Goal: Transaction & Acquisition: Purchase product/service

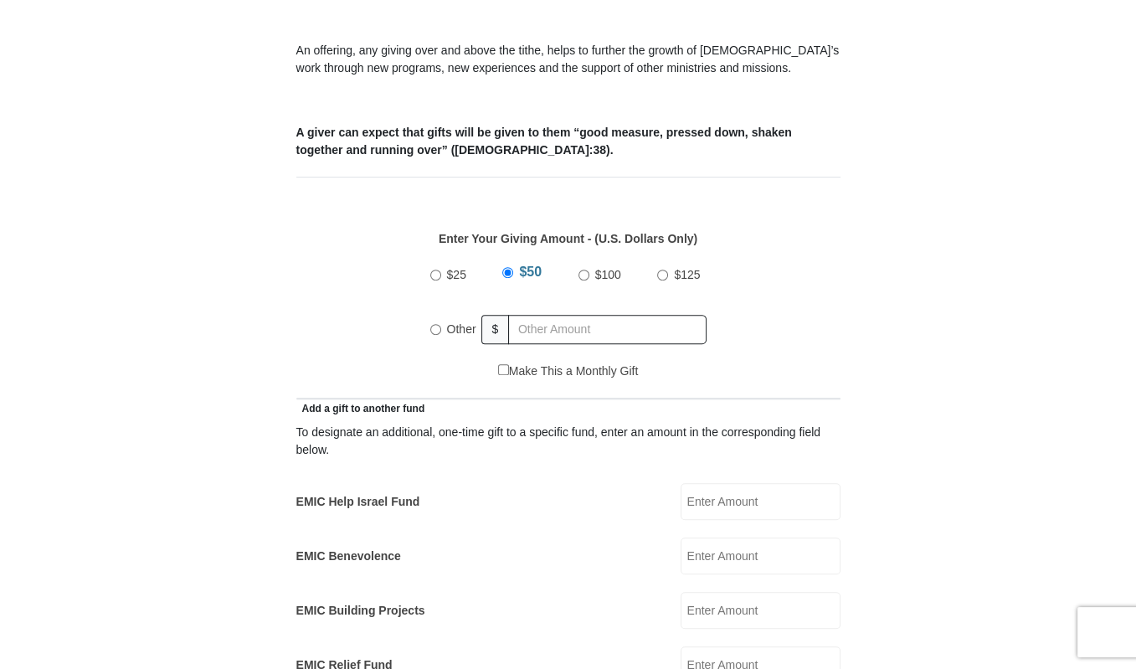
click at [434, 324] on input "Other" at bounding box center [435, 329] width 11 height 11
radio input "true"
click at [434, 321] on input "Other" at bounding box center [435, 326] width 11 height 11
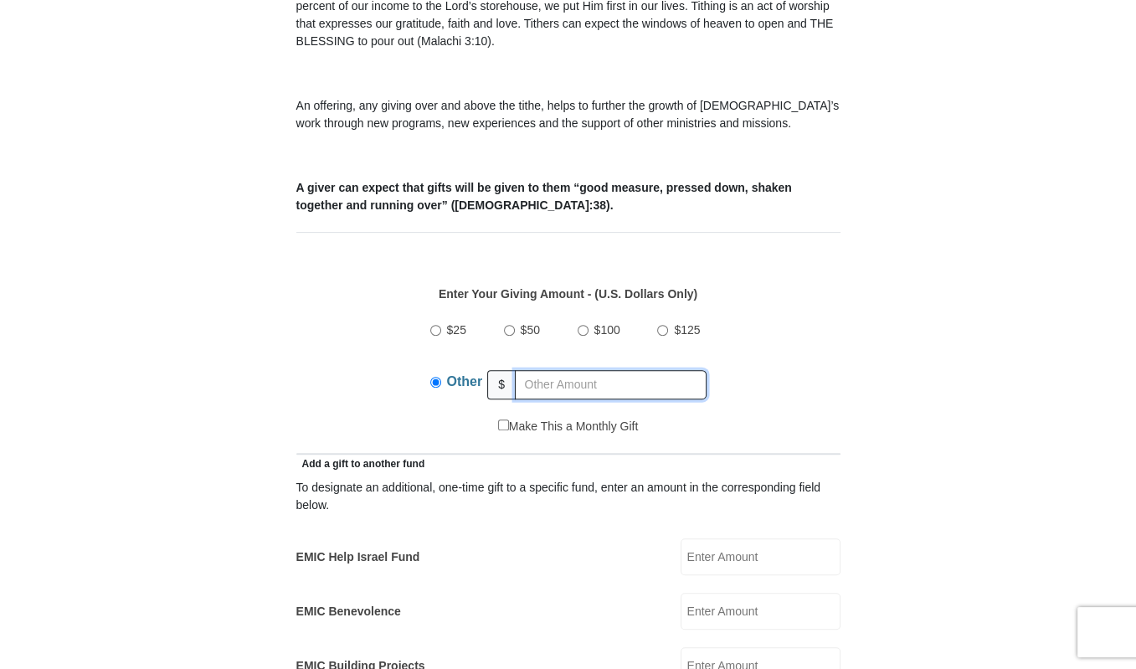
scroll to position [557, 0]
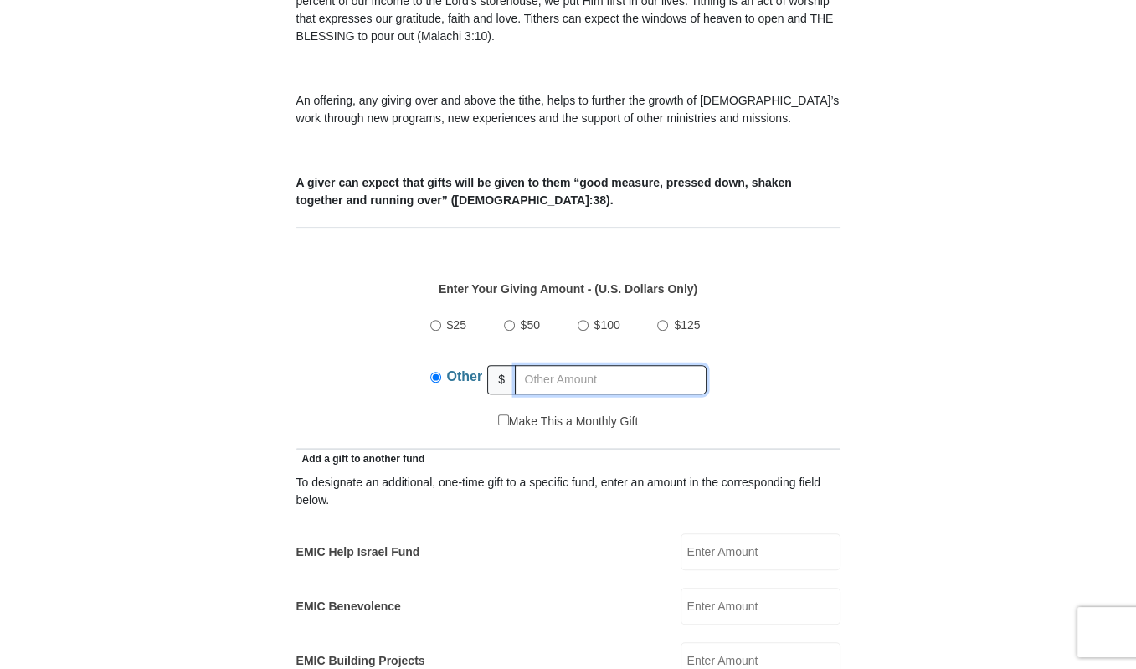
click at [536, 365] on input "text" at bounding box center [611, 379] width 192 height 29
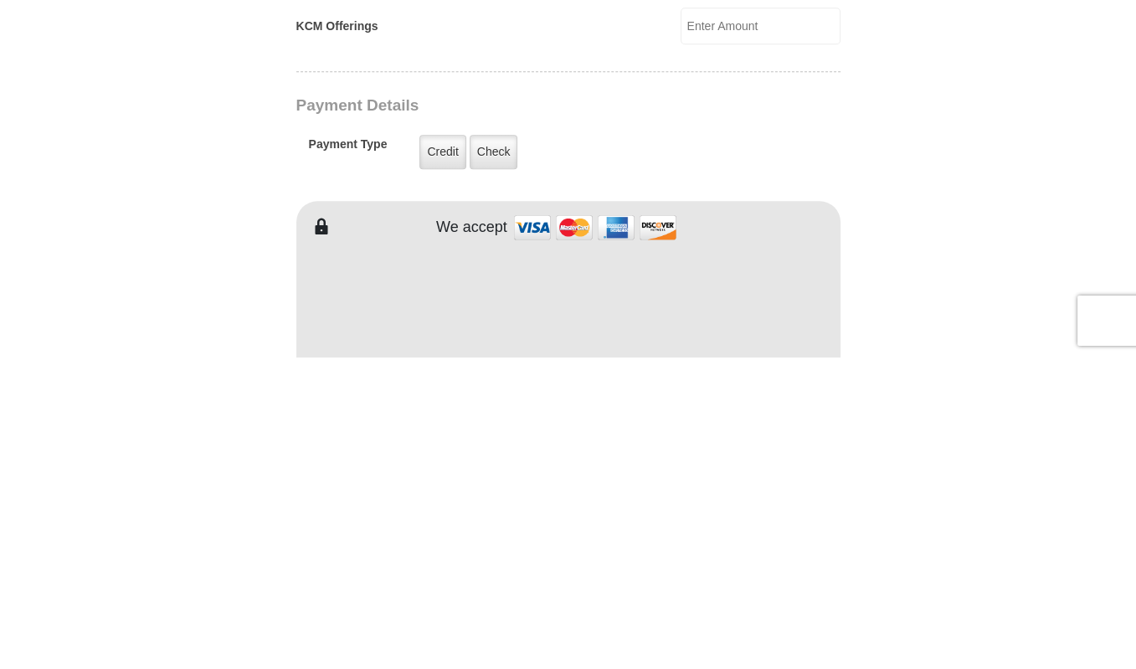
scroll to position [999, 0]
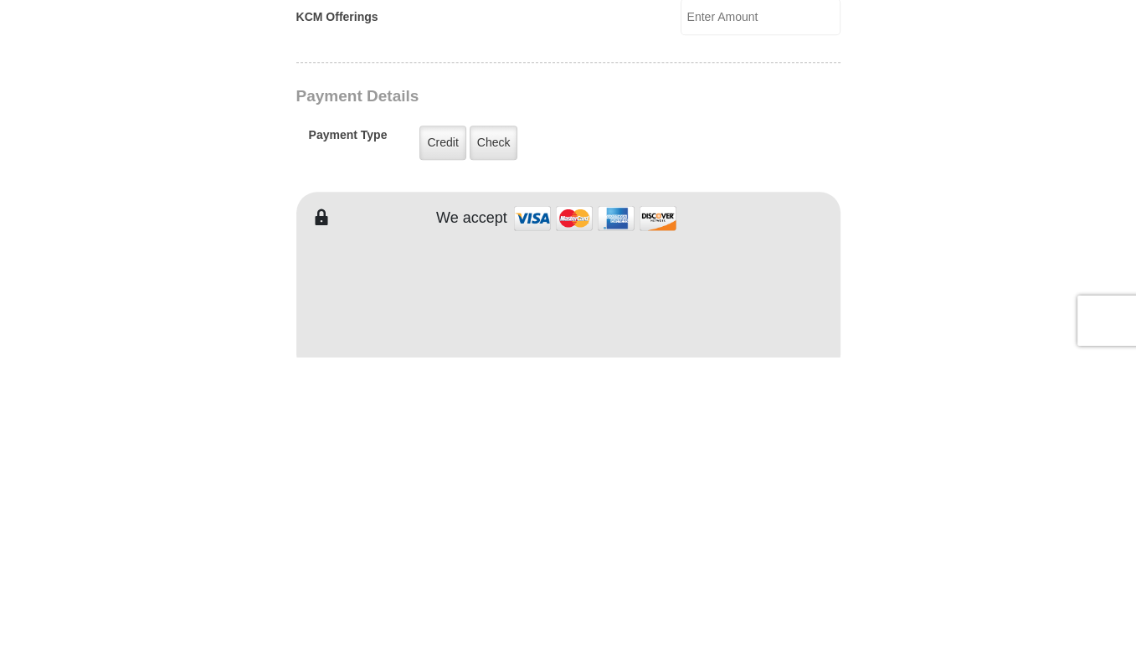
type input "375.00"
click at [444, 437] on label "Credit" at bounding box center [442, 454] width 46 height 34
click at [0, 0] on input "Credit" at bounding box center [0, 0] width 0 height 0
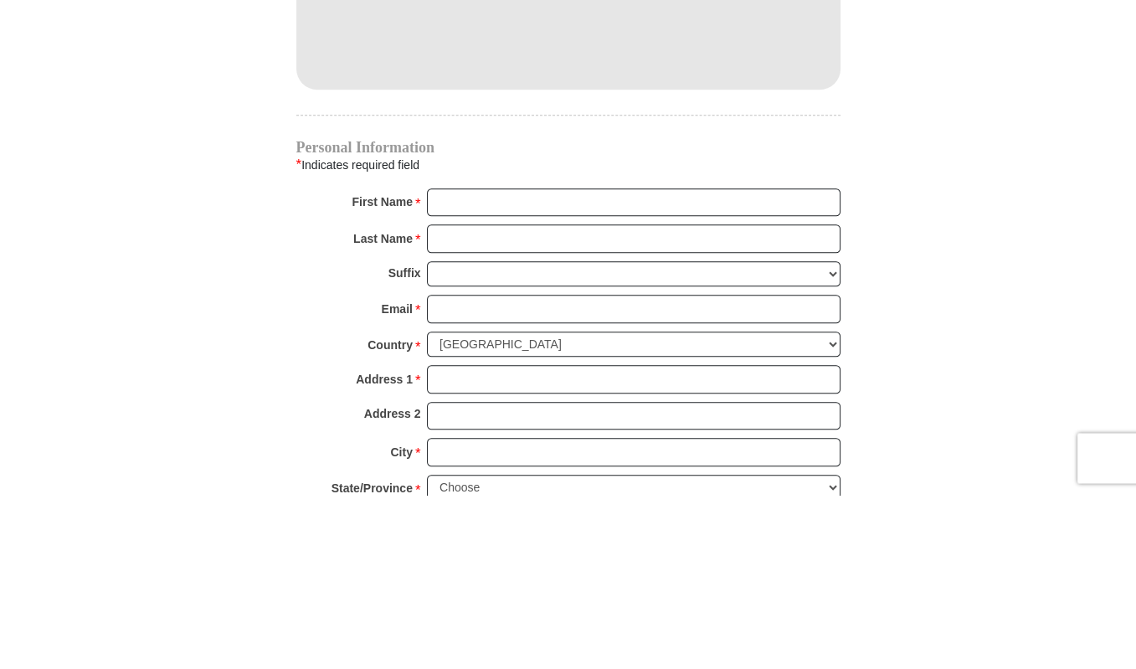
scroll to position [1421, 0]
click at [474, 362] on input "First Name *" at bounding box center [634, 376] width 414 height 28
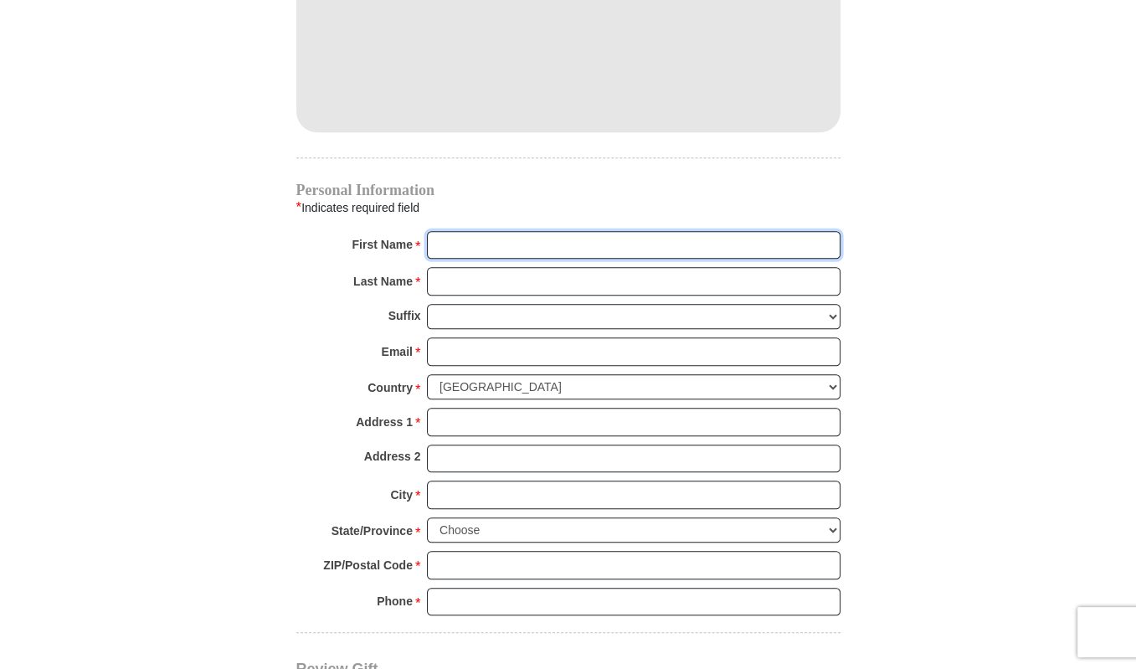
scroll to position [1564, 0]
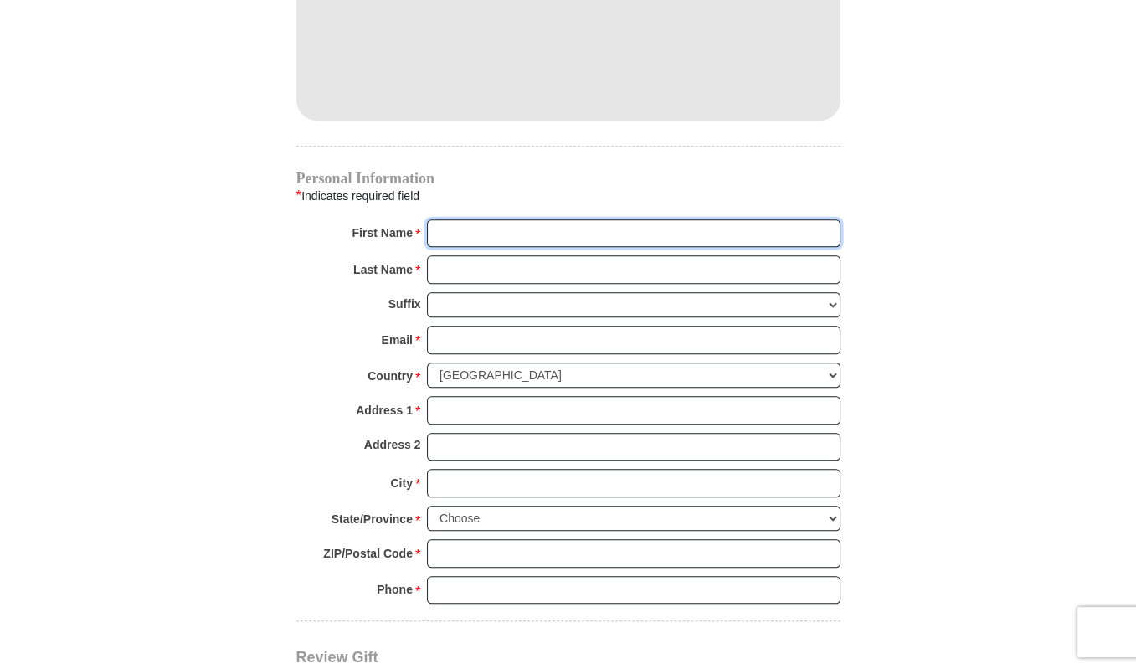
click at [441, 219] on input "First Name *" at bounding box center [634, 233] width 414 height 28
type input "[PERSON_NAME]"
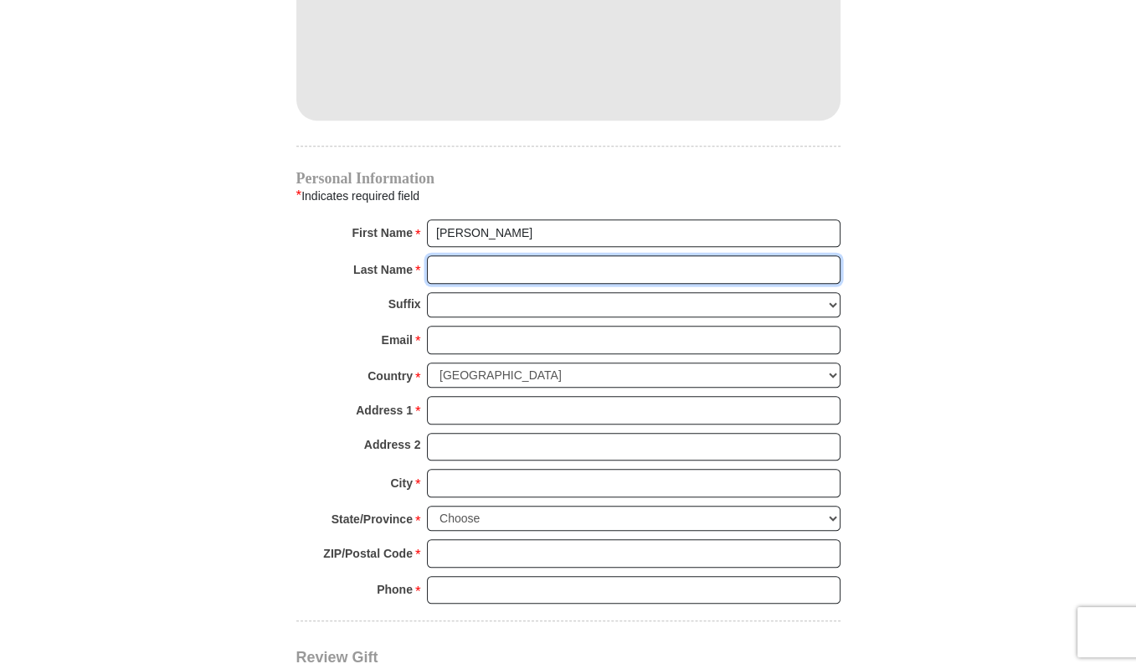
click at [454, 255] on input "Last Name *" at bounding box center [634, 269] width 414 height 28
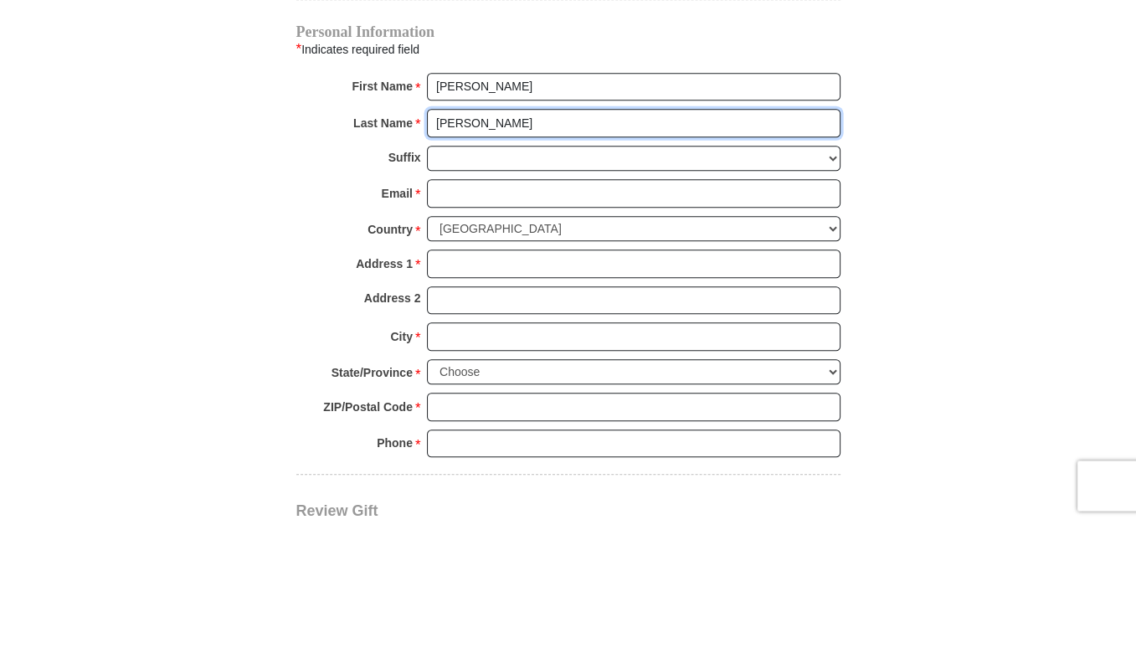
type input "[PERSON_NAME]"
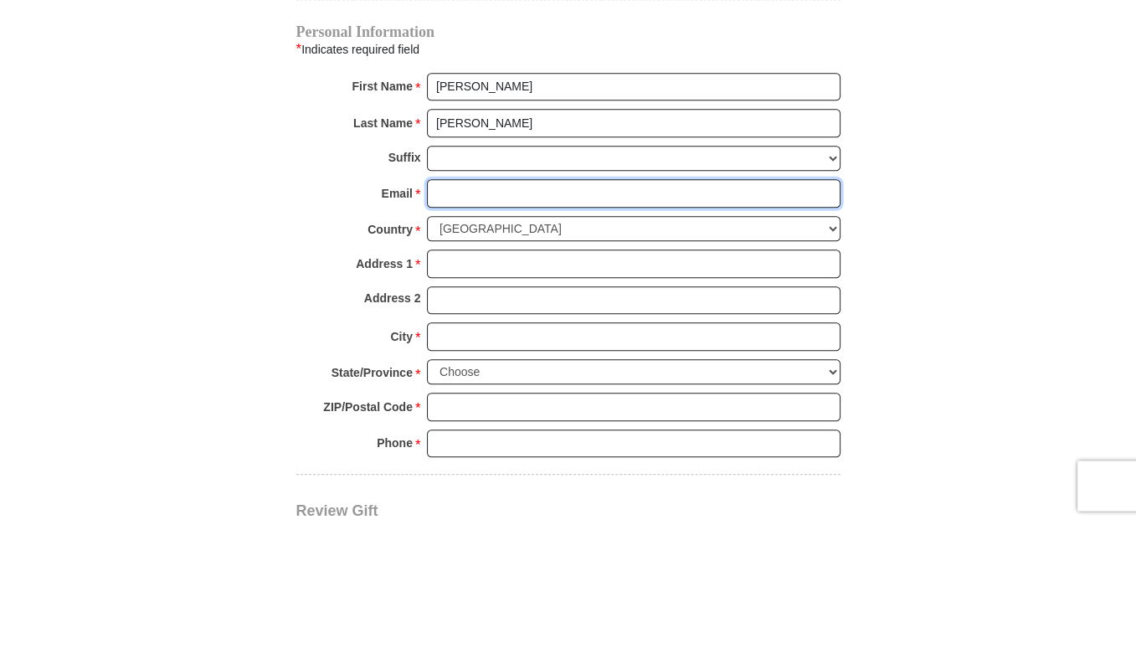
click at [457, 326] on input "Email *" at bounding box center [634, 340] width 414 height 28
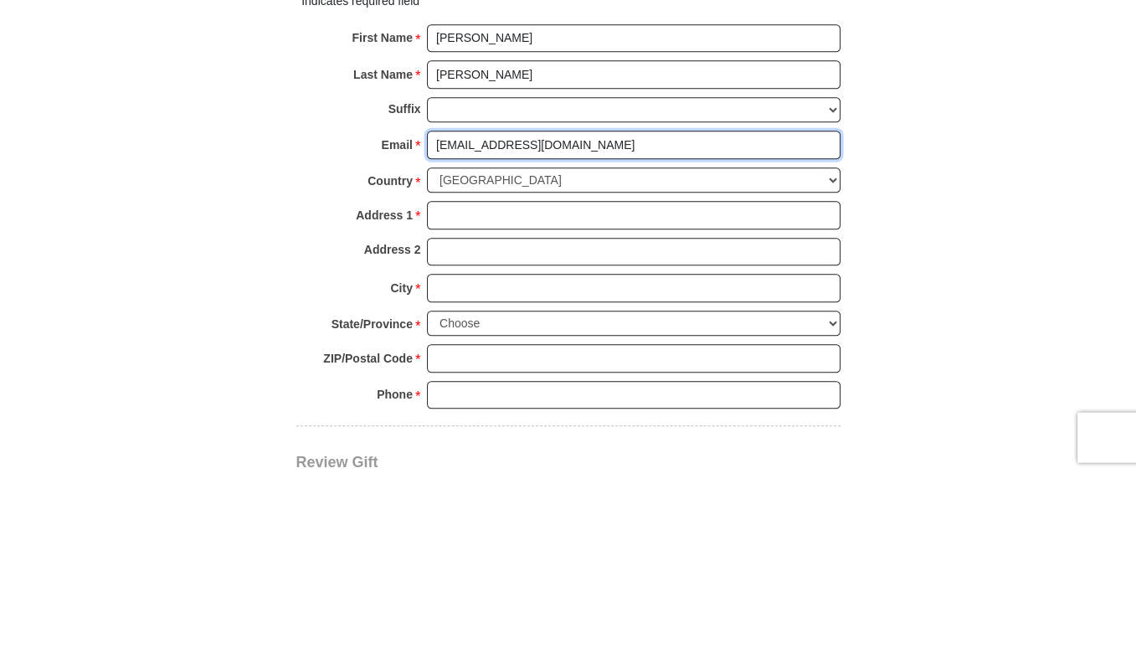
type input "[EMAIL_ADDRESS][DOMAIN_NAME]"
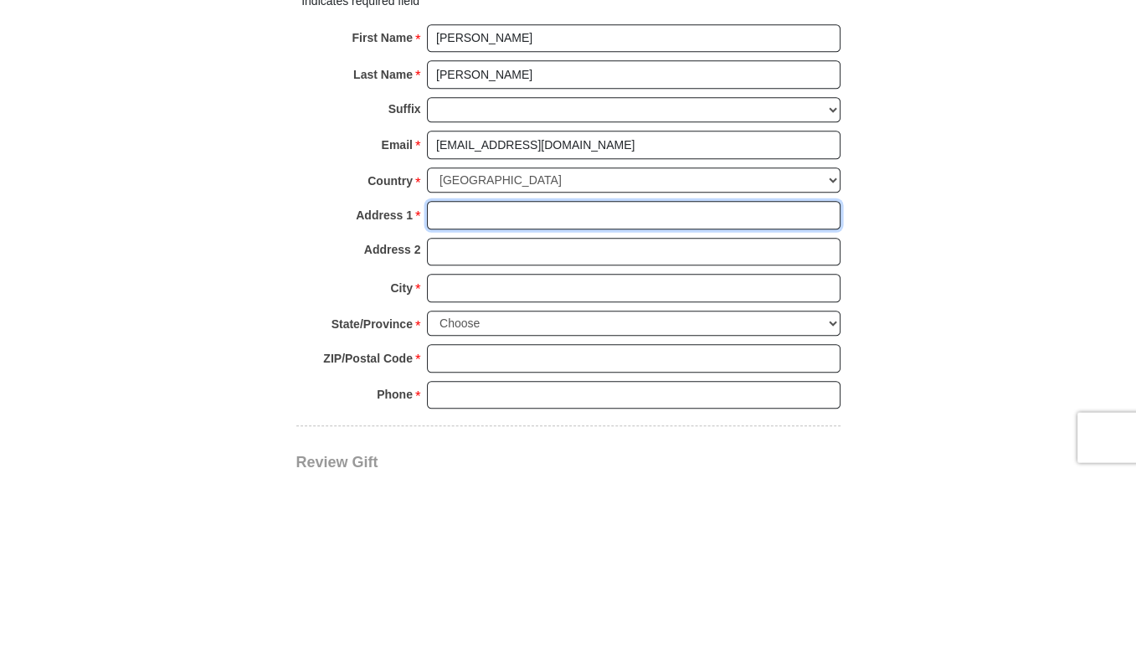
click at [467, 396] on input "Address 1 *" at bounding box center [634, 410] width 414 height 28
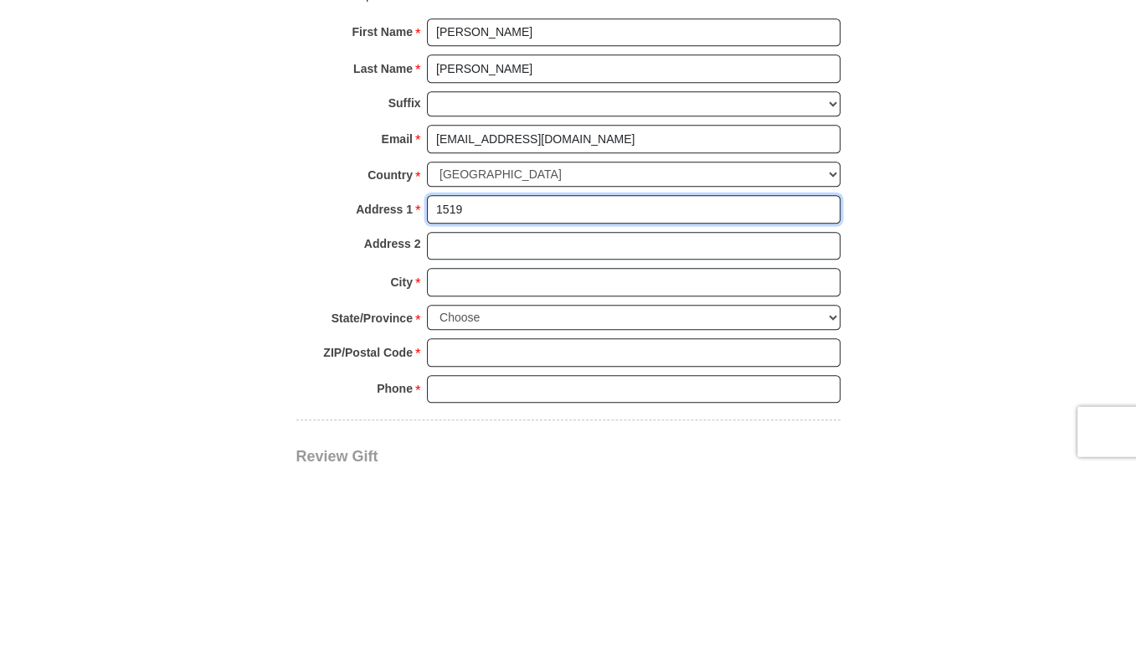
click at [505, 396] on input "1519" at bounding box center [634, 410] width 414 height 28
type input "[STREET_ADDRESS][PERSON_NAME]"
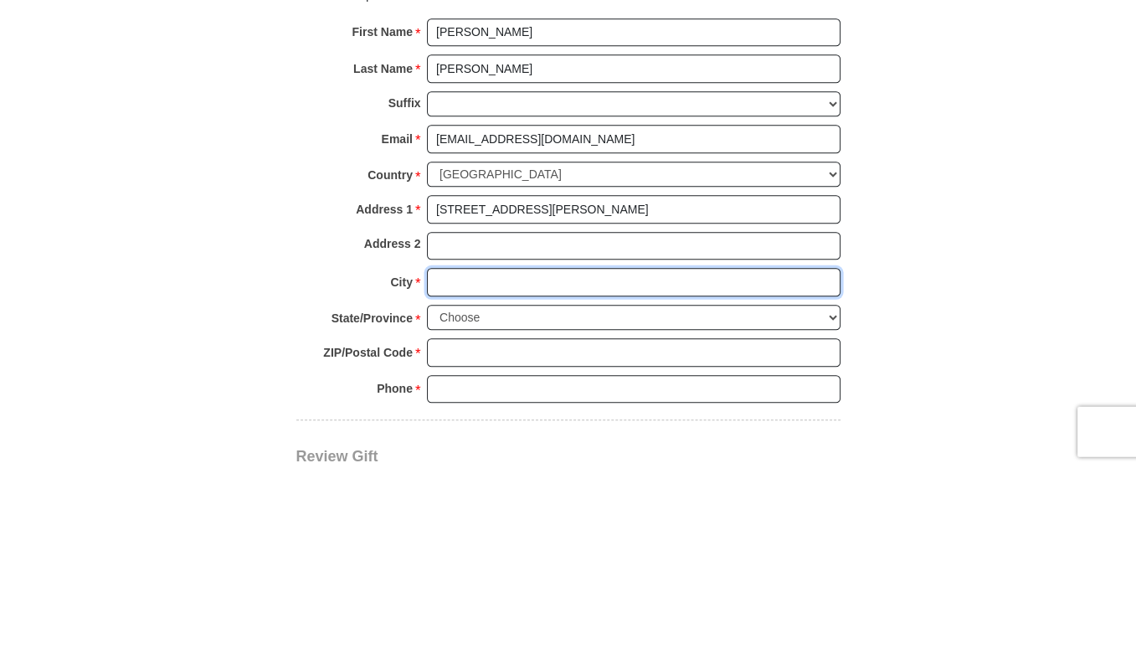
click at [450, 469] on input "City *" at bounding box center [634, 483] width 414 height 28
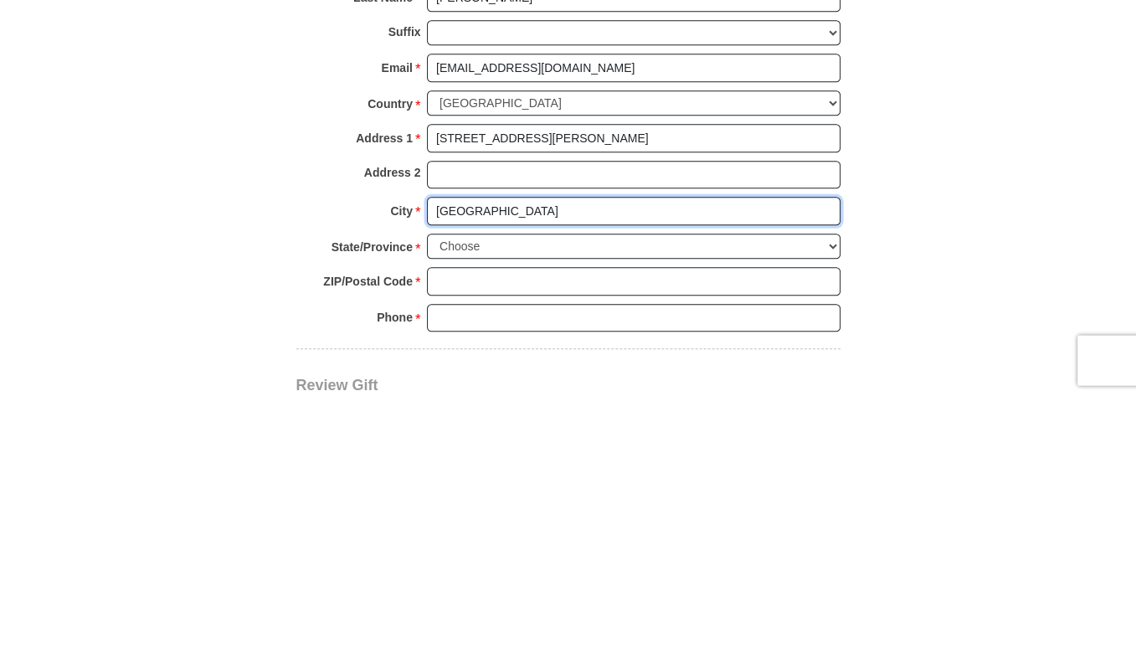
type input "[GEOGRAPHIC_DATA]"
click at [461, 506] on select "Choose [US_STATE] [US_STATE] [US_STATE] [US_STATE] [US_STATE] Armed Forces Amer…" at bounding box center [634, 519] width 414 height 26
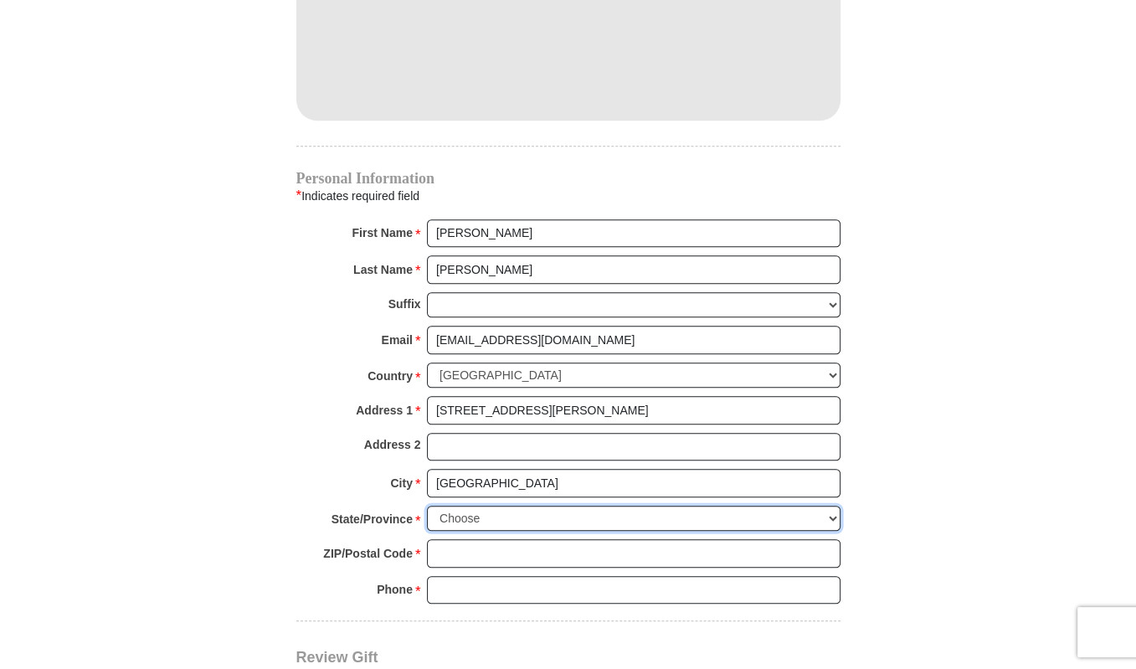
select select "[GEOGRAPHIC_DATA]"
click at [427, 506] on select "Choose [US_STATE] [US_STATE] [US_STATE] [US_STATE] [US_STATE] Armed Forces Amer…" at bounding box center [634, 519] width 414 height 26
click at [457, 539] on input "ZIP/Postal Code *" at bounding box center [634, 553] width 414 height 28
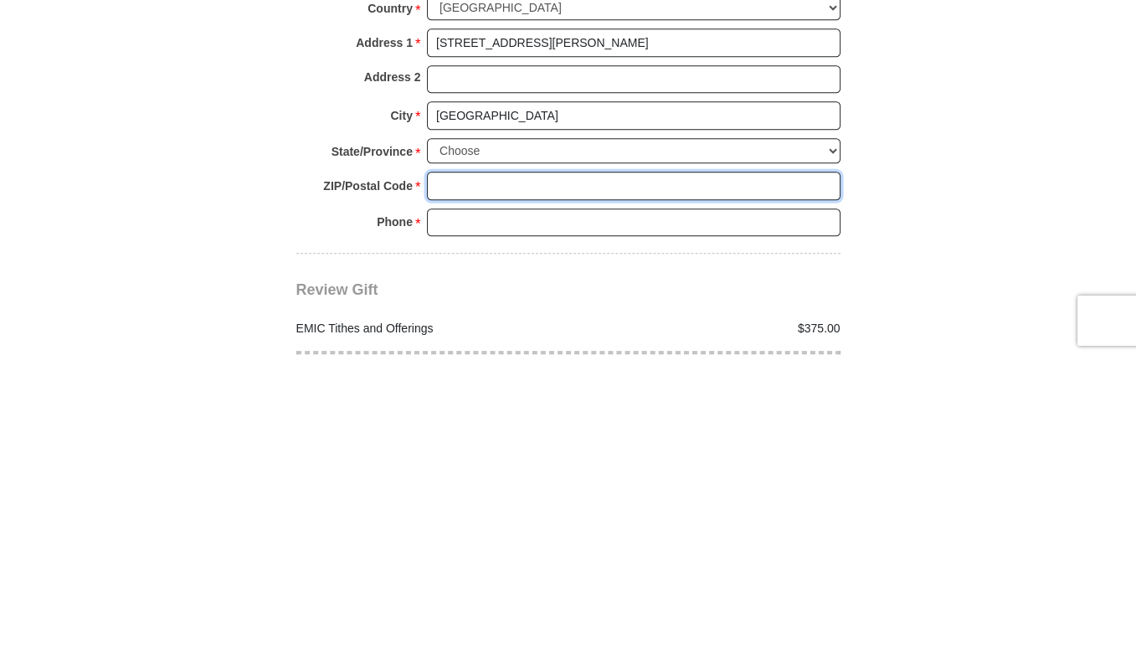
scroll to position [1645, 0]
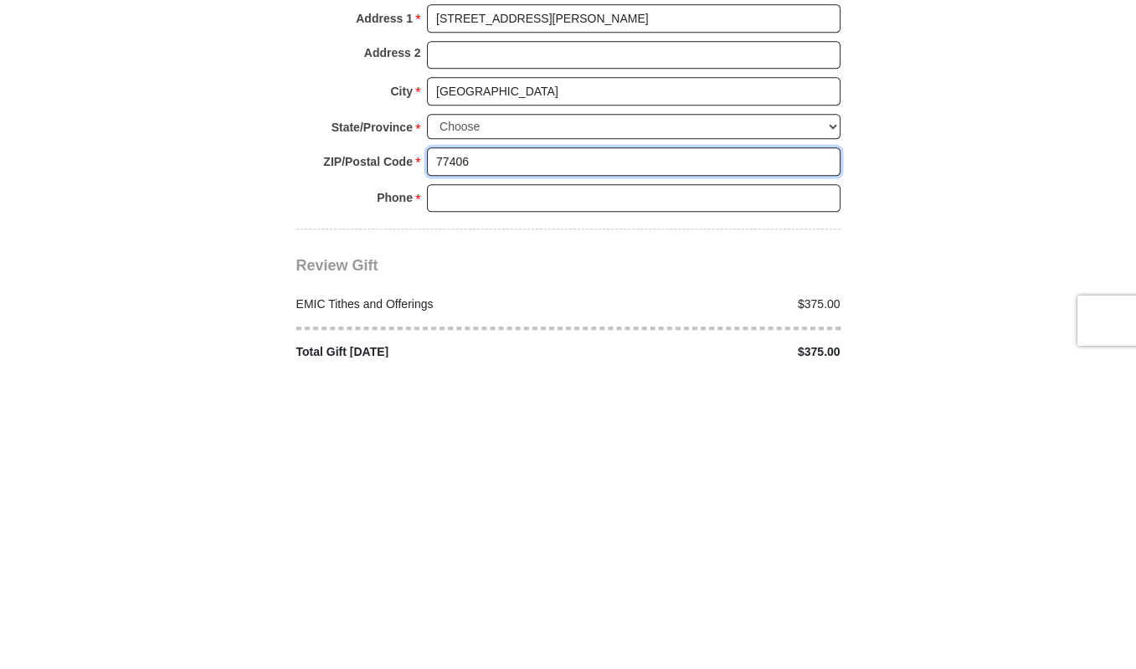
type input "77406"
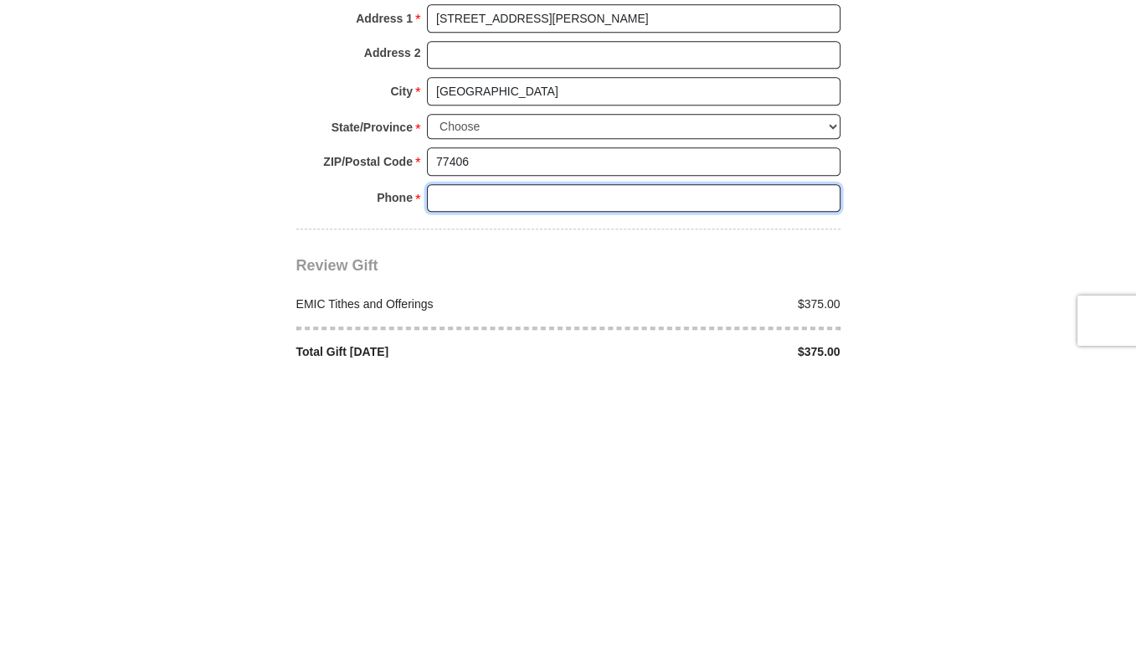
click at [462, 496] on input "Phone * *" at bounding box center [634, 510] width 414 height 28
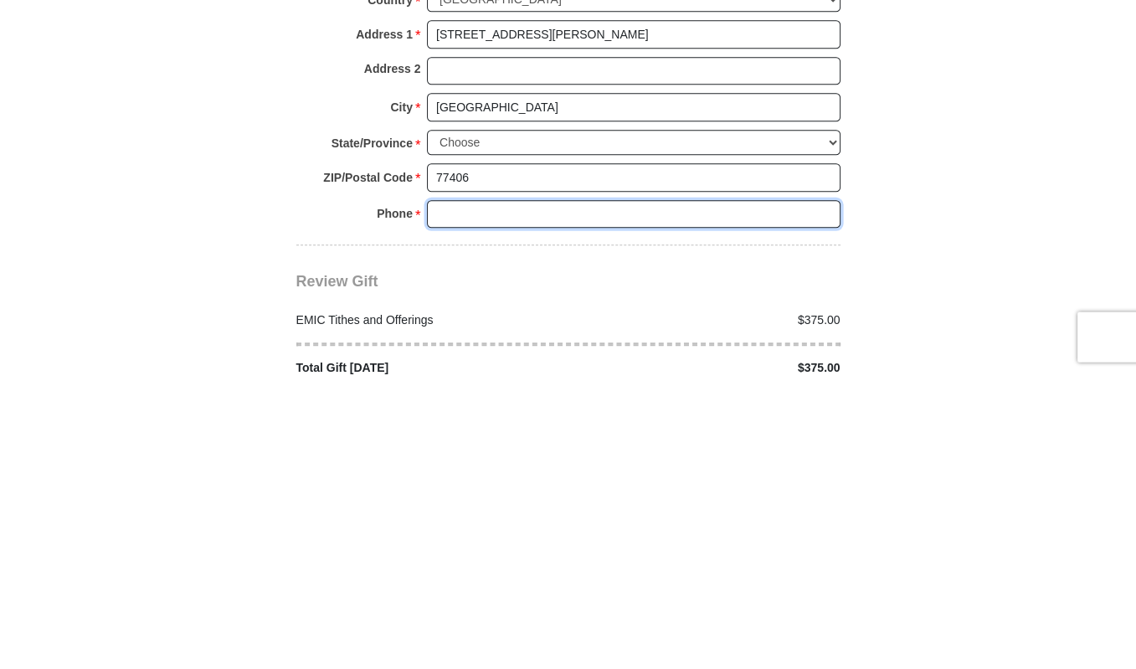
type input ","
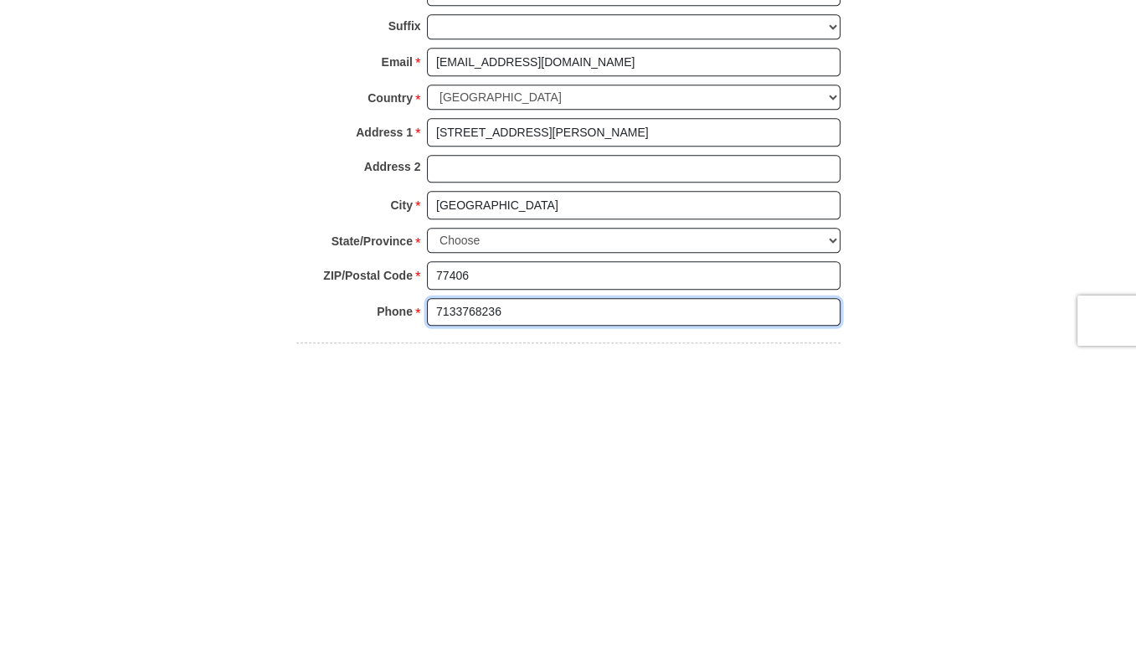
scroll to position [1534, 0]
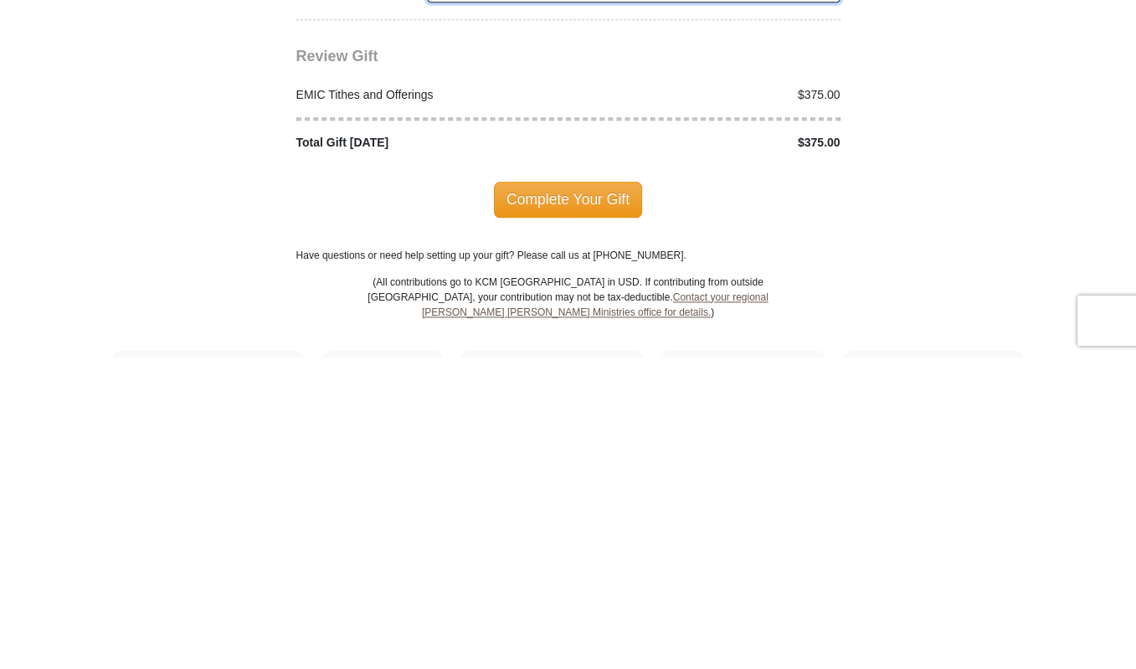
type input "7133768236"
click at [604, 493] on span "Complete Your Gift" at bounding box center [568, 510] width 148 height 35
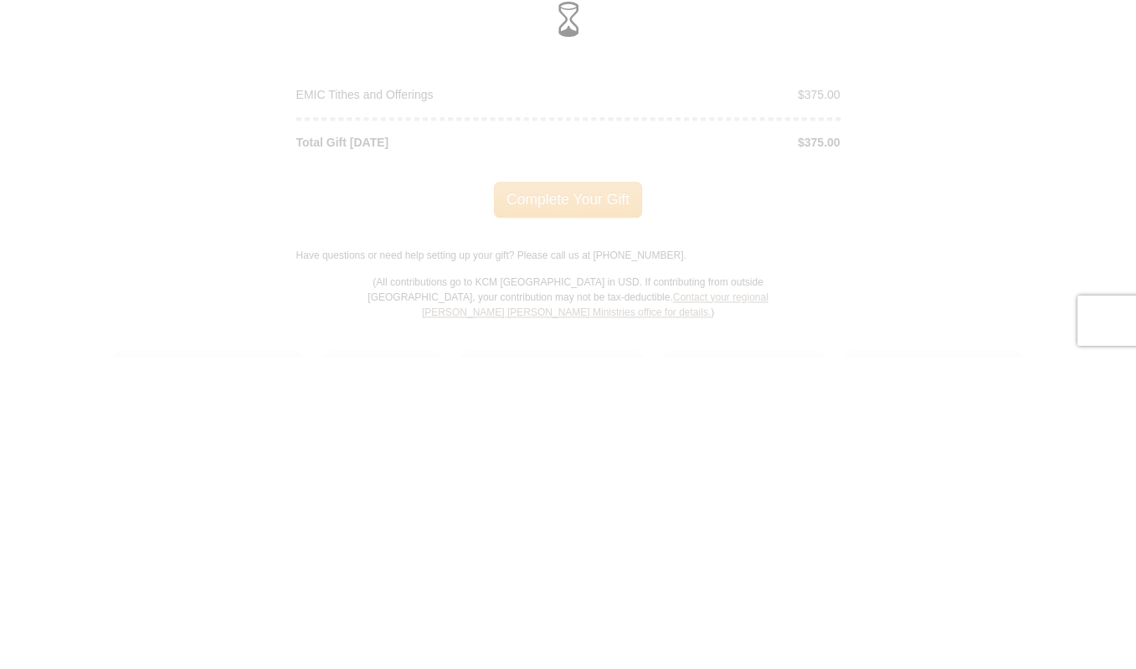
scroll to position [1854, 0]
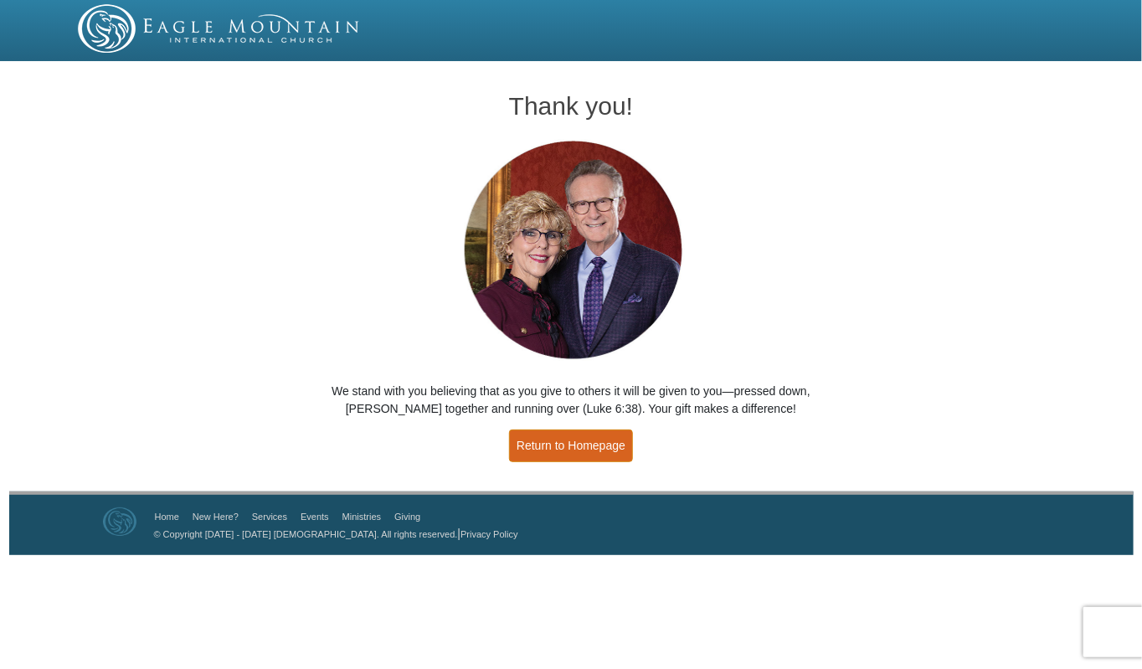
click at [595, 456] on link "Return to Homepage" at bounding box center [571, 445] width 124 height 33
